Goal: Information Seeking & Learning: Learn about a topic

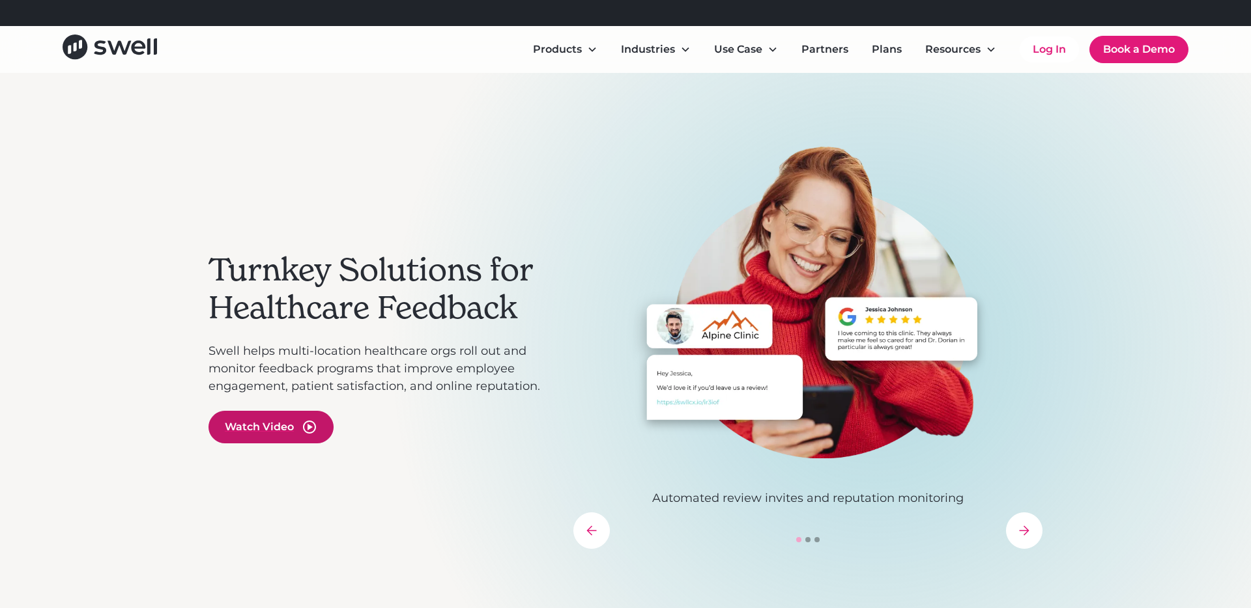
click at [251, 417] on div "Watch Video" at bounding box center [270, 427] width 125 height 33
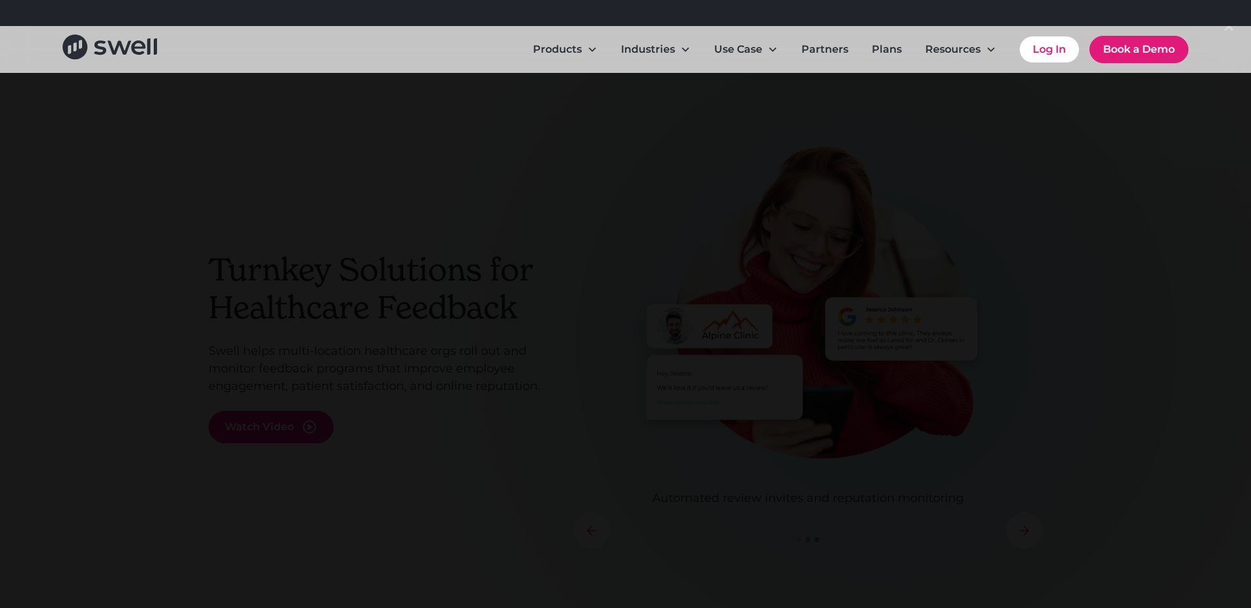
click at [160, 138] on div at bounding box center [625, 304] width 1251 height 584
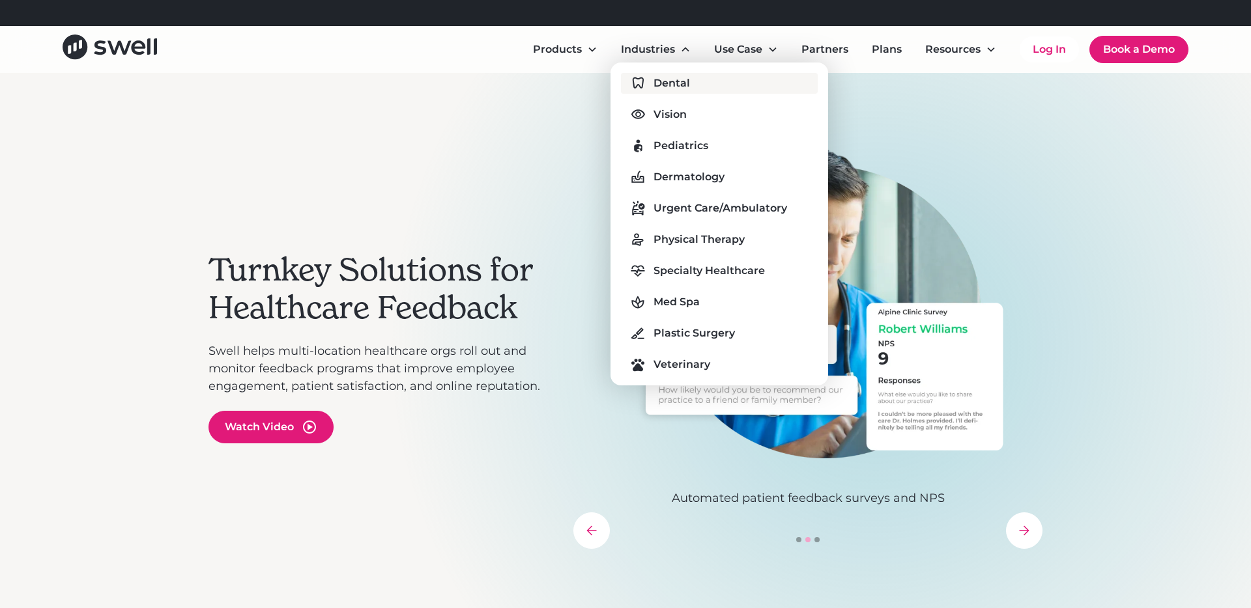
click at [660, 76] on div "Dental" at bounding box center [671, 84] width 36 height 16
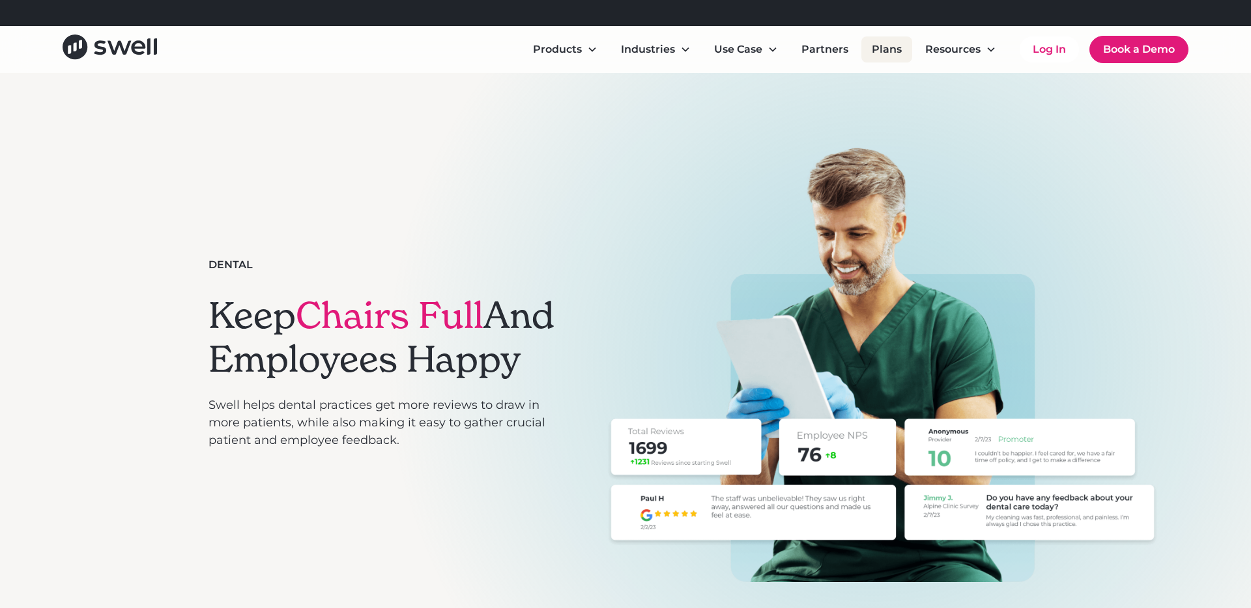
click at [882, 51] on link "Plans" at bounding box center [886, 49] width 51 height 26
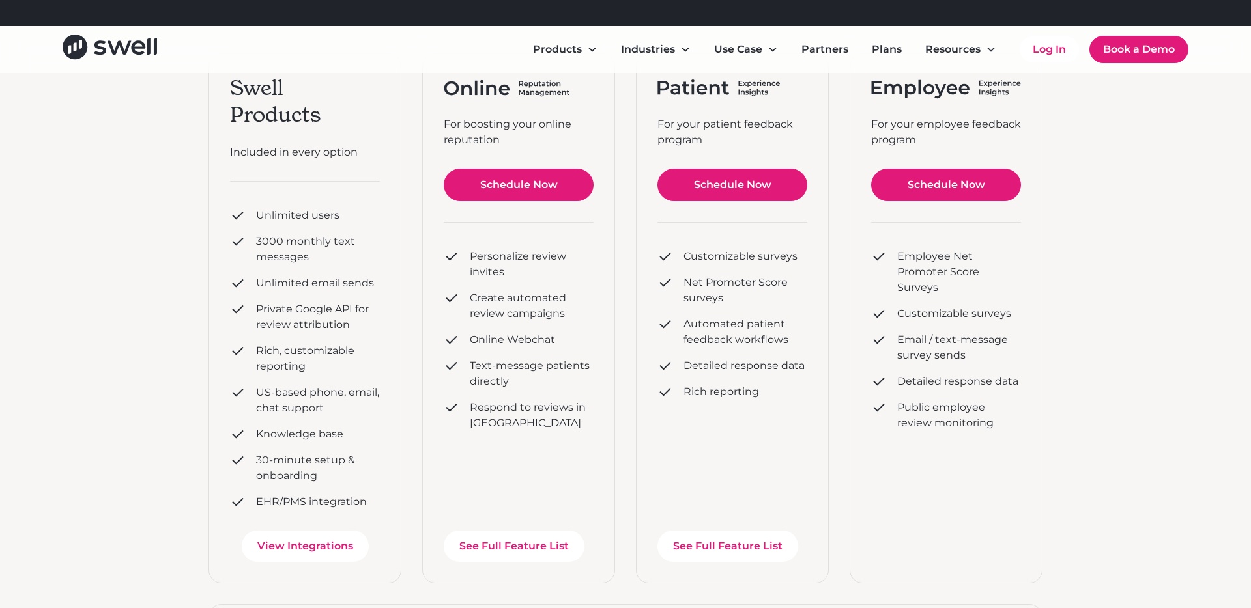
scroll to position [240, 0]
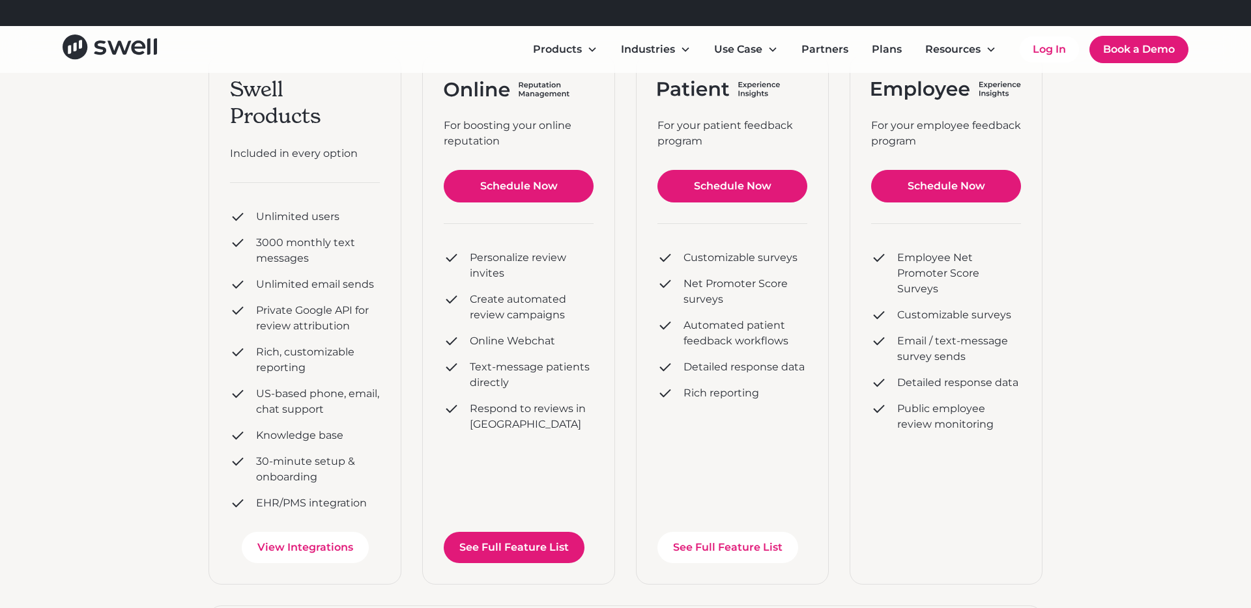
click at [563, 550] on link "See Full Feature List" at bounding box center [514, 547] width 141 height 31
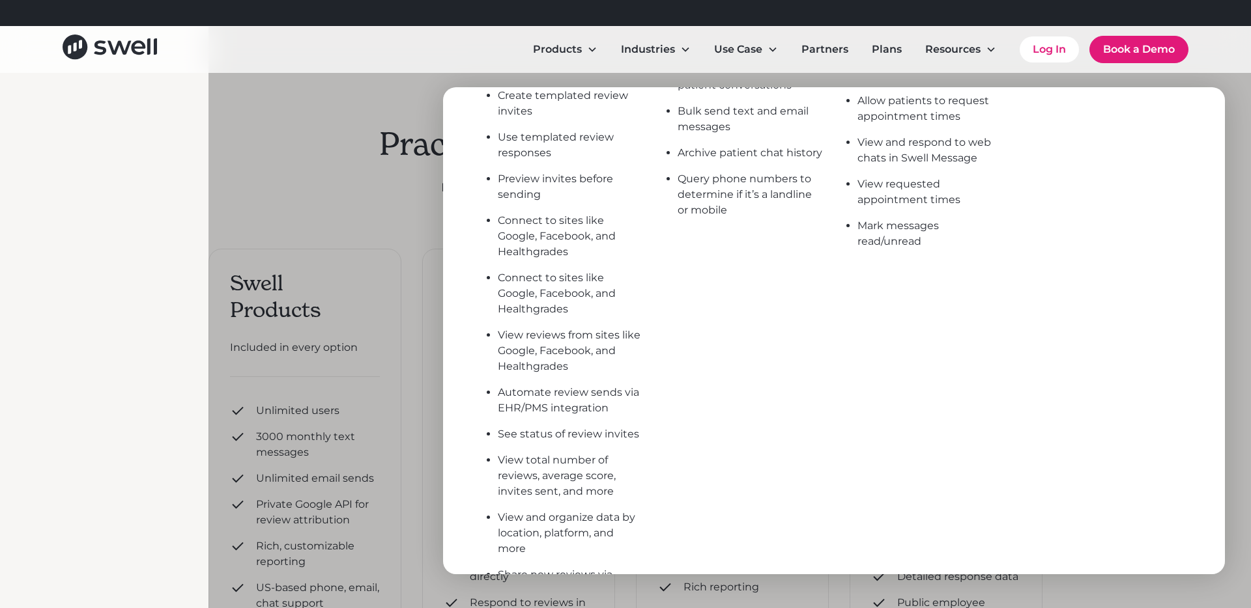
scroll to position [0, 0]
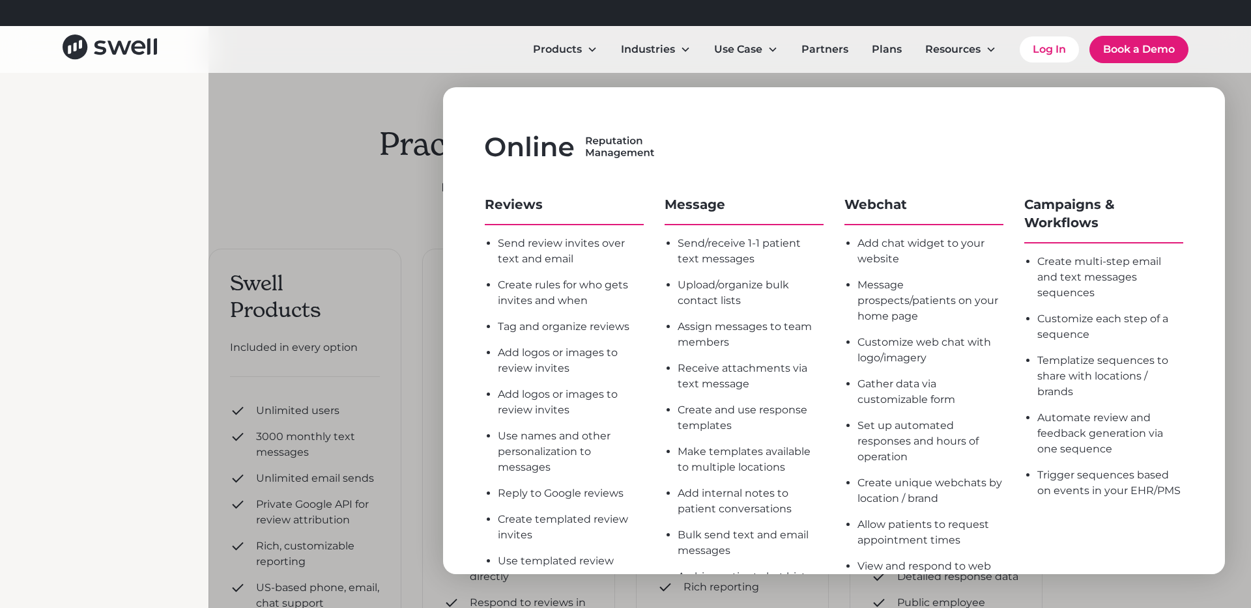
click at [790, 70] on div "Products Online Reputation Management Patient Experience Insights Employee Expe…" at bounding box center [625, 49] width 1251 height 47
